Goal: Complete application form

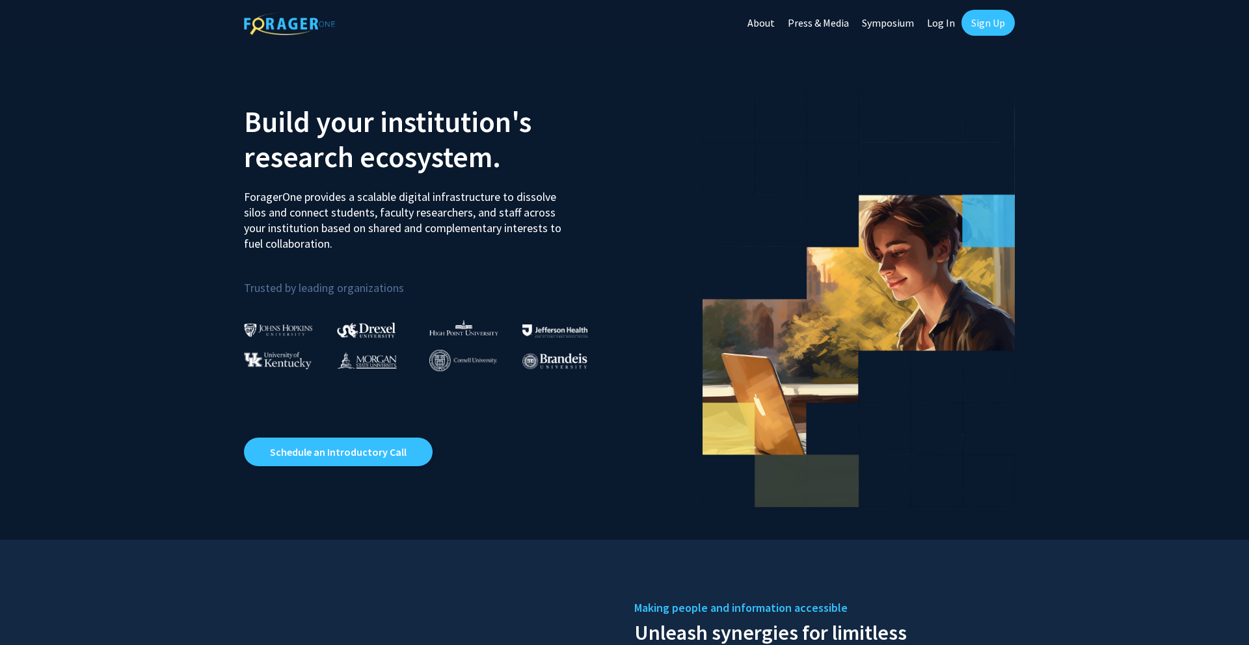
click at [942, 26] on link "Log In" at bounding box center [940, 23] width 41 height 46
select select
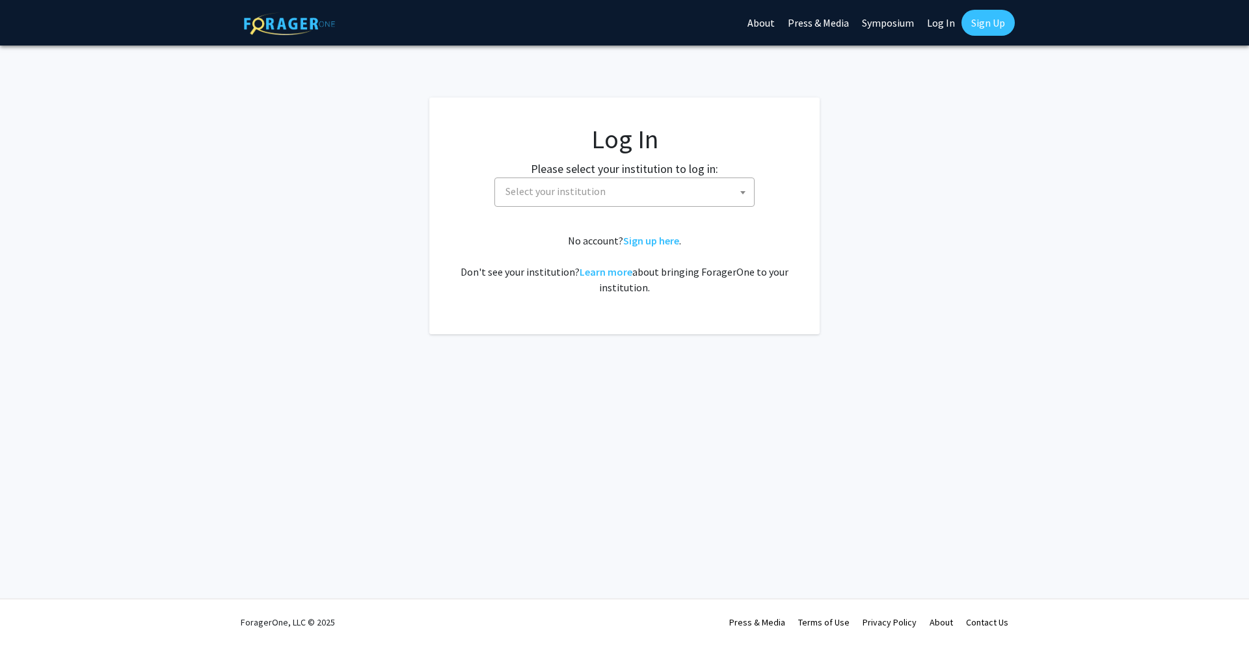
click at [644, 202] on span "Select your institution" at bounding box center [627, 191] width 254 height 27
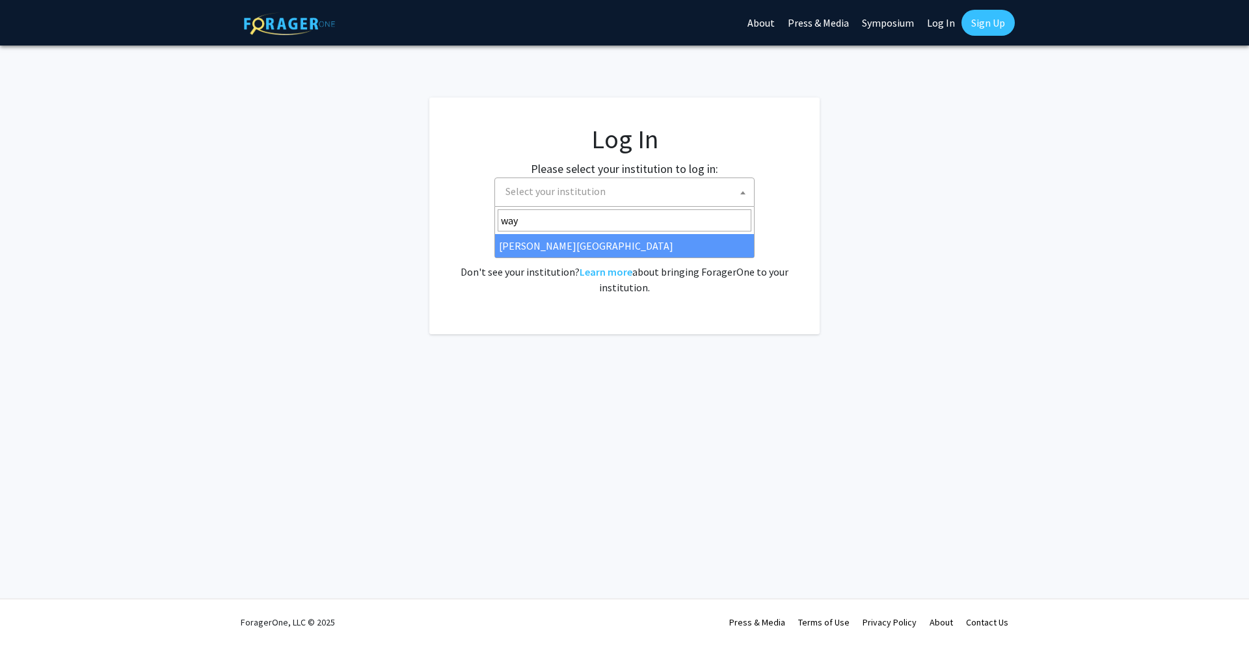
type input "way"
select select "21"
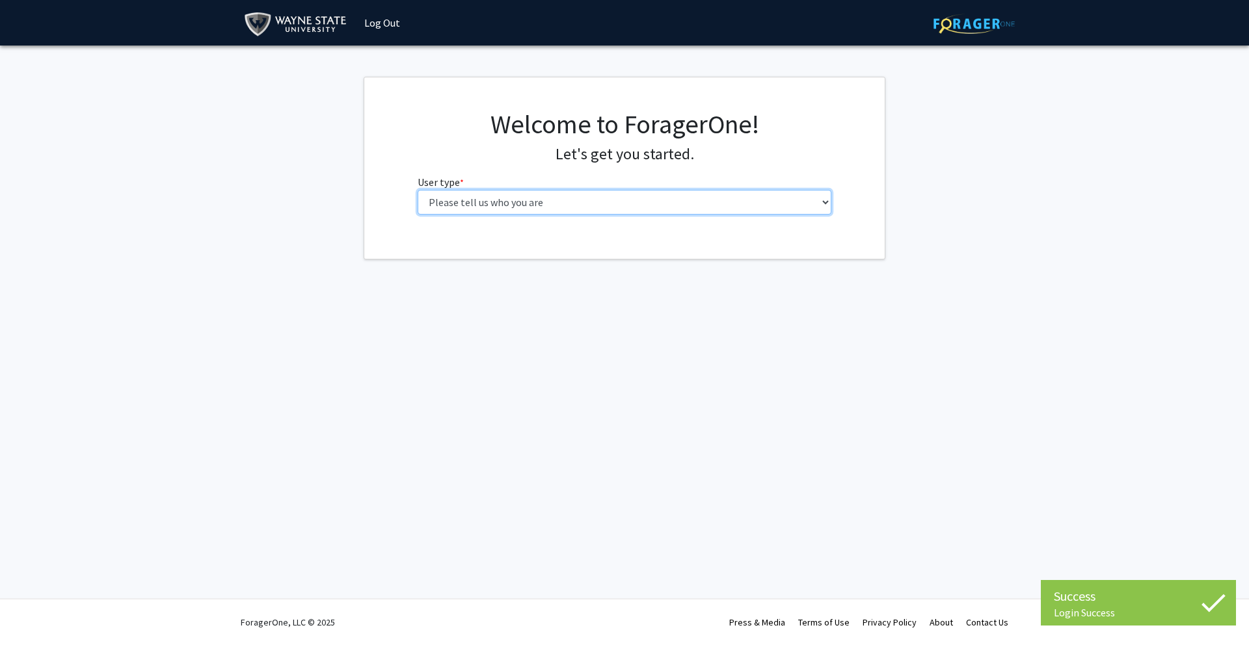
click at [457, 204] on select "Please tell us who you are Undergraduate Student Master's Student Doctoral Cand…" at bounding box center [625, 202] width 414 height 25
select select "4: postDoc"
click at [418, 190] on select "Please tell us who you are Undergraduate Student Master's Student Doctoral Cand…" at bounding box center [625, 202] width 414 height 25
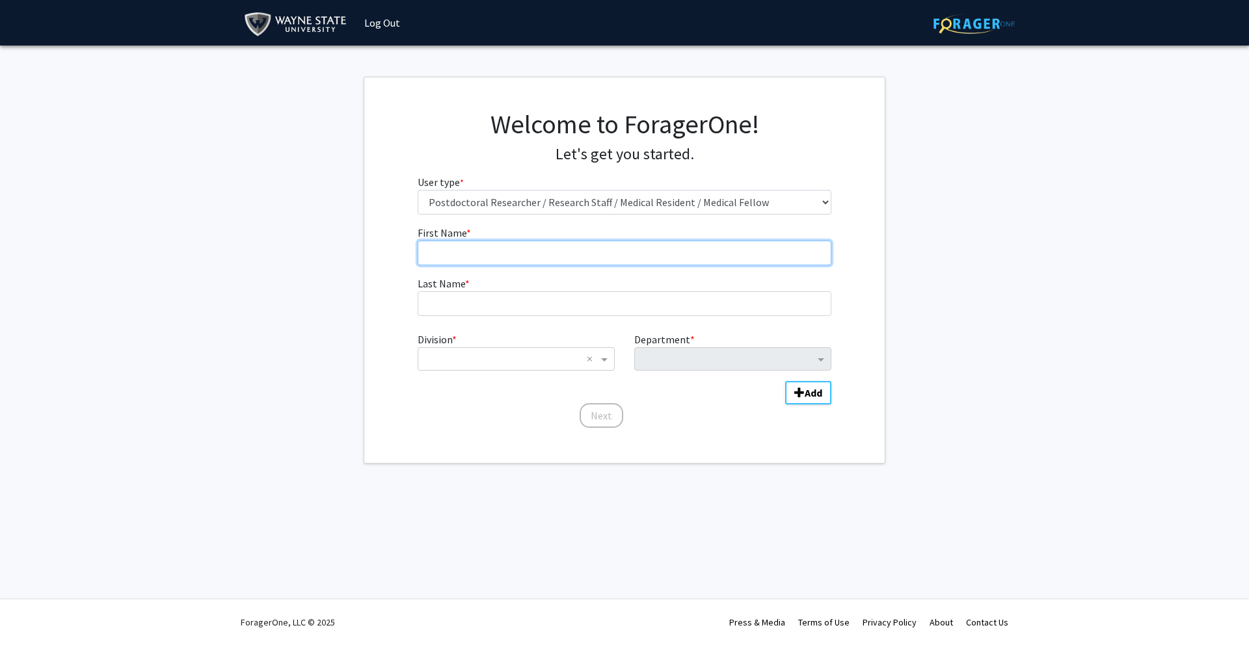
click at [524, 245] on input "First Name * required" at bounding box center [625, 253] width 414 height 25
type input "Williams"
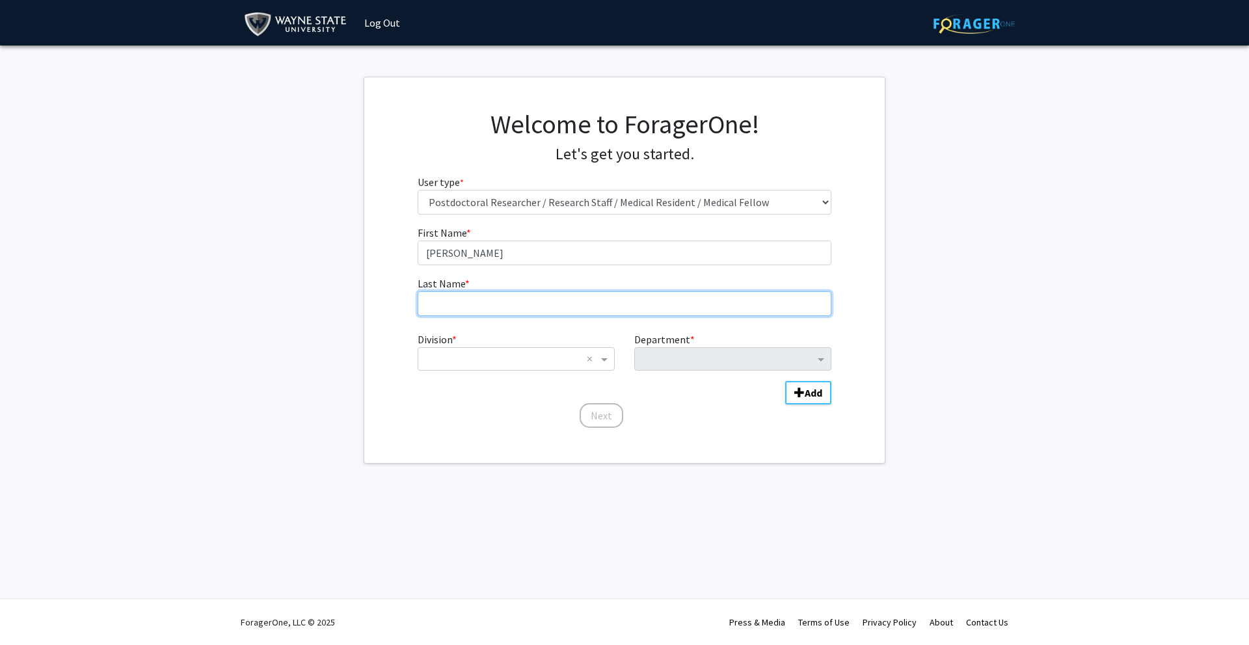
type input "Rachel"
click at [468, 371] on div "Division * × × Department * Add" at bounding box center [625, 361] width 414 height 70
click at [466, 362] on input "Division" at bounding box center [503, 359] width 157 height 16
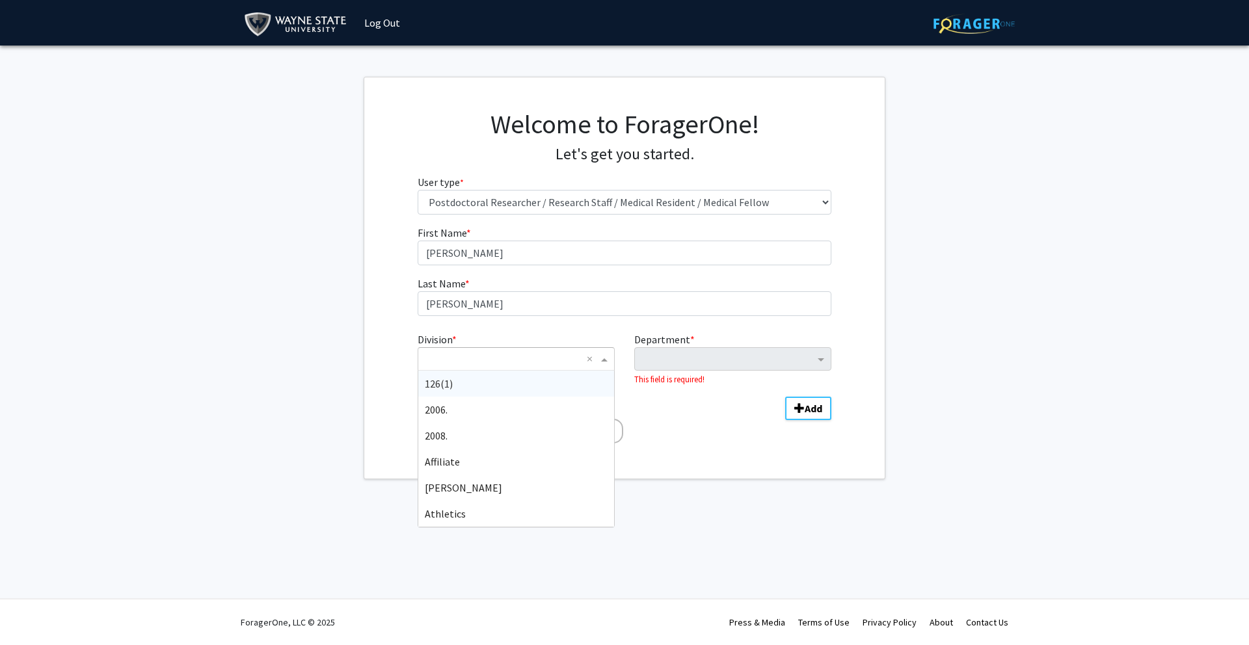
click at [466, 362] on input "Division" at bounding box center [503, 359] width 157 height 16
